Goal: Information Seeking & Learning: Find specific fact

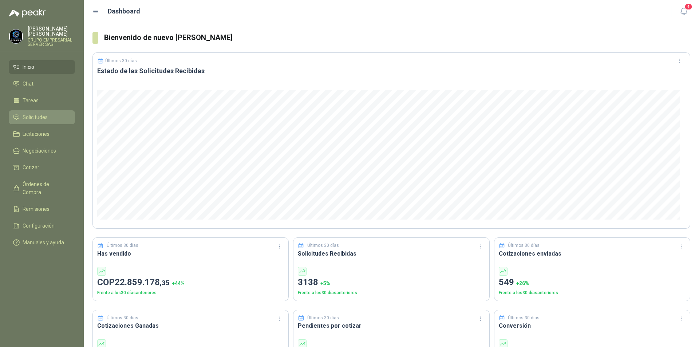
click at [32, 117] on span "Solicitudes" at bounding box center [35, 117] width 25 height 8
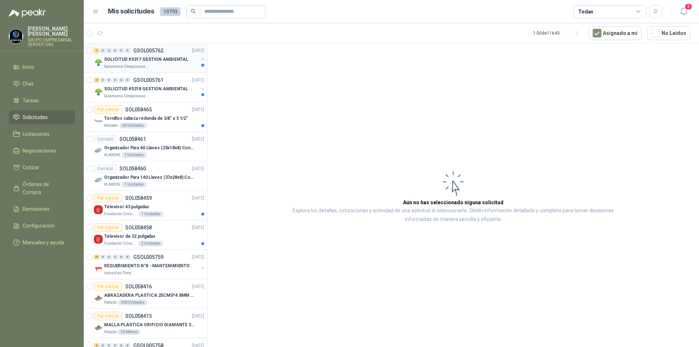
click at [128, 61] on p "SOLICITUD #5317 GESTION AMBIENTAL" at bounding box center [146, 59] width 84 height 7
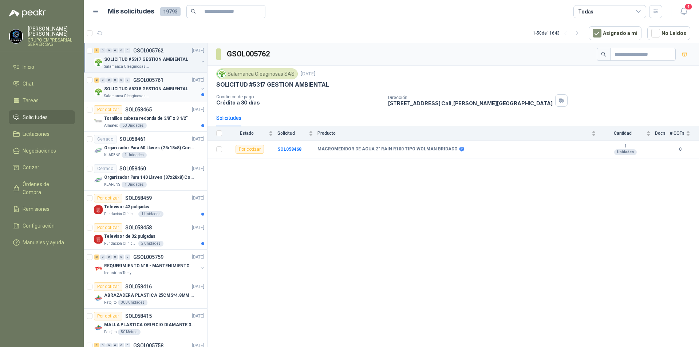
click at [151, 87] on p "SOLICITUD #5318 GESTION AMBIENTAL" at bounding box center [146, 89] width 84 height 7
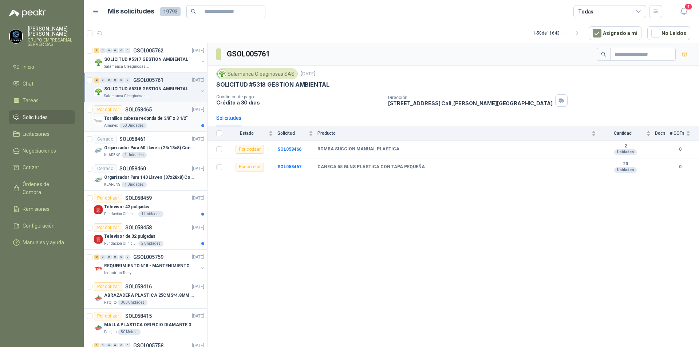
click at [161, 121] on p "Tornillos cabeza redonda de 3/8" x 3 1/2"" at bounding box center [146, 118] width 84 height 7
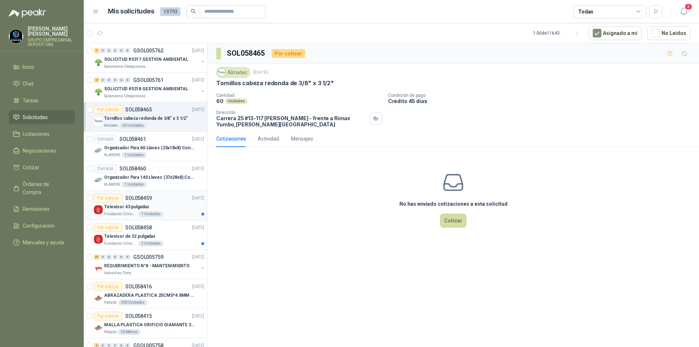
click at [151, 207] on div "Televisor 43 pulgadas" at bounding box center [154, 206] width 100 height 9
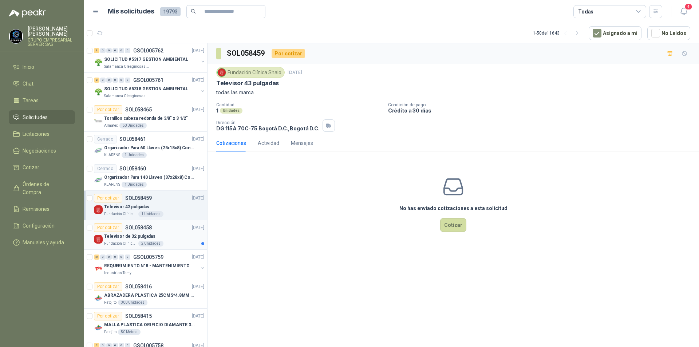
click at [142, 239] on p "Televisor de 32 pulgadas" at bounding box center [129, 236] width 51 height 7
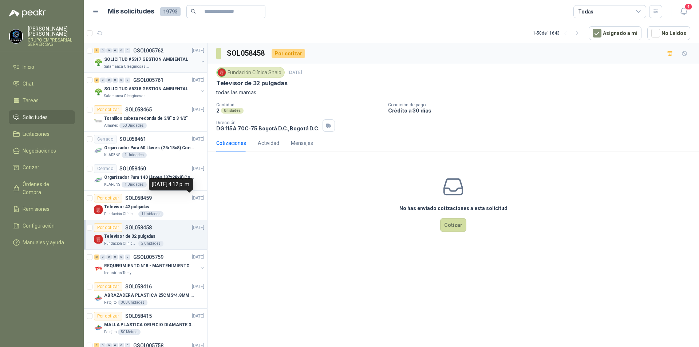
click at [152, 63] on div "SOLICITUD #5317 GESTION AMBIENTAL" at bounding box center [151, 59] width 94 height 9
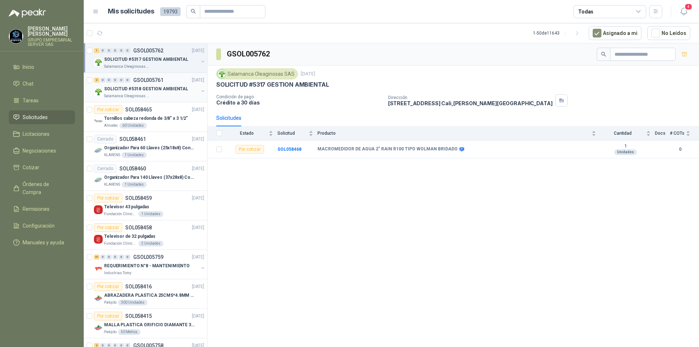
click at [135, 94] on p "Salamanca Oleaginosas SAS" at bounding box center [127, 96] width 46 height 6
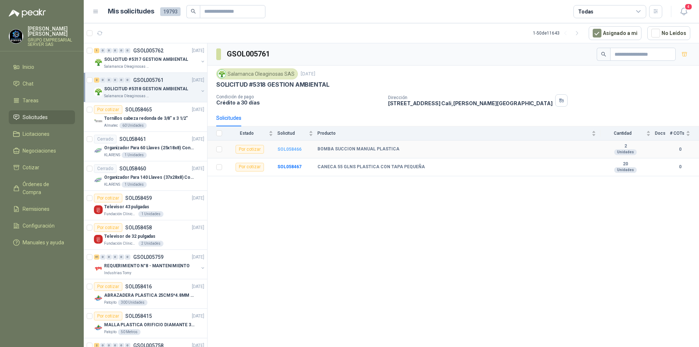
click at [289, 147] on b "SOL058466" at bounding box center [289, 149] width 24 height 5
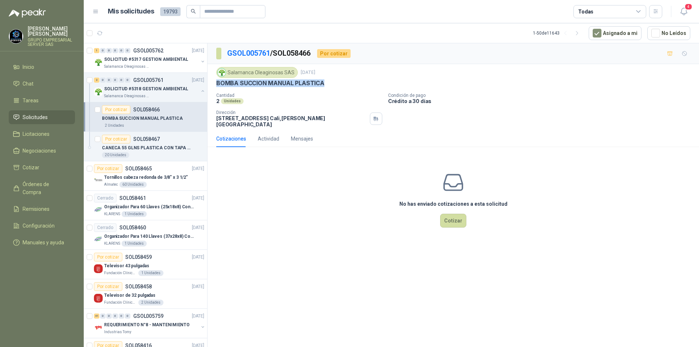
drag, startPoint x: 215, startPoint y: 81, endPoint x: 323, endPoint y: 84, distance: 108.6
click at [323, 84] on div "Salamanca Oleaginosas SAS [DATE] BOMBA SUCCION MANUAL PLASTICA Cantidad 2 Unida…" at bounding box center [454, 97] width 492 height 66
copy p "BOMBA SUCCION MANUAL PLASTICA"
